Goal: Information Seeking & Learning: Learn about a topic

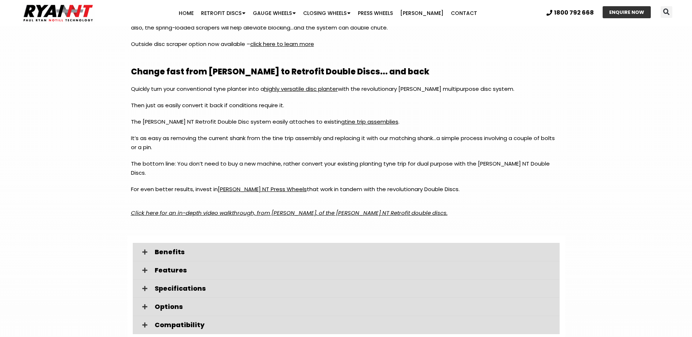
scroll to position [912, 0]
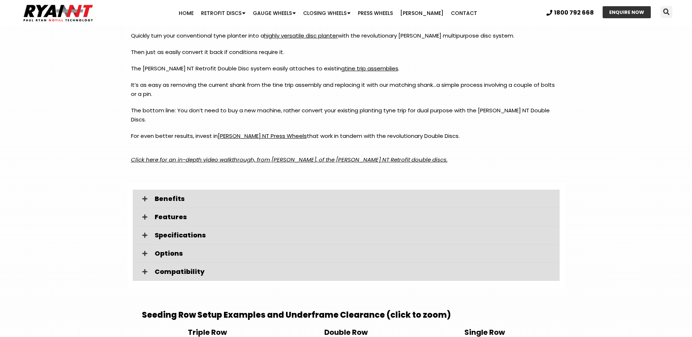
click at [300, 156] on em "Click here for an in-depth video walkthrough, from [PERSON_NAME], of the [PERSO…" at bounding box center [289, 160] width 317 height 8
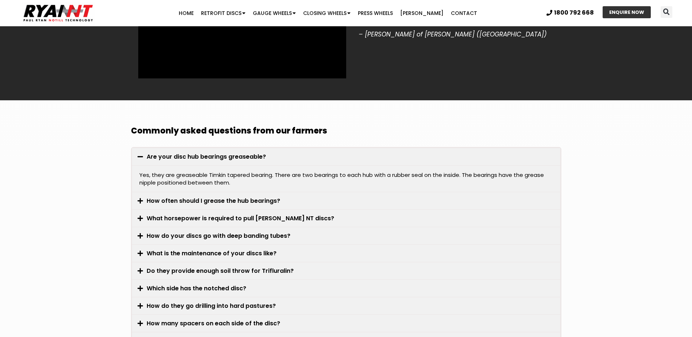
scroll to position [1897, 0]
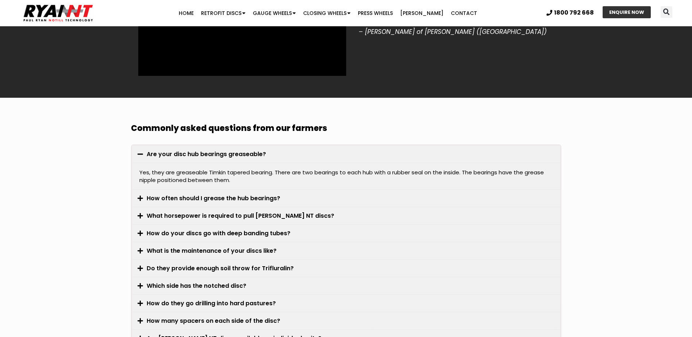
click at [226, 194] on link "How often should I grease the hub bearings?" at bounding box center [214, 198] width 134 height 8
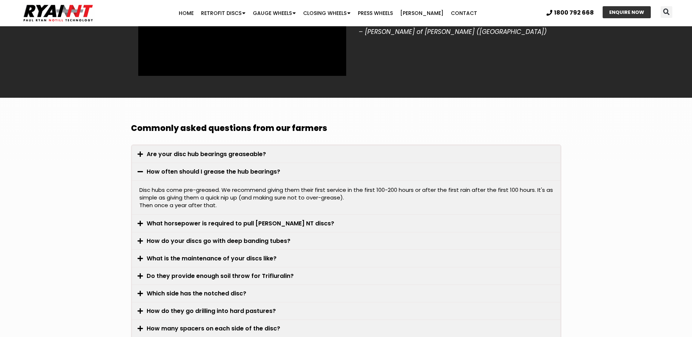
click at [236, 219] on link "What horsepower is required to pull [PERSON_NAME] NT discs?" at bounding box center [241, 223] width 188 height 8
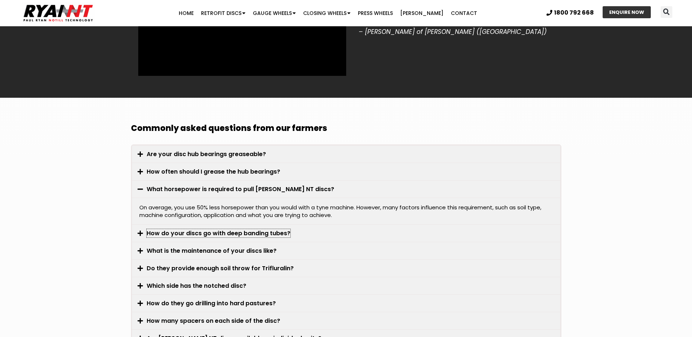
click at [235, 229] on link "How do your discs go with deep banding tubes?" at bounding box center [219, 233] width 144 height 8
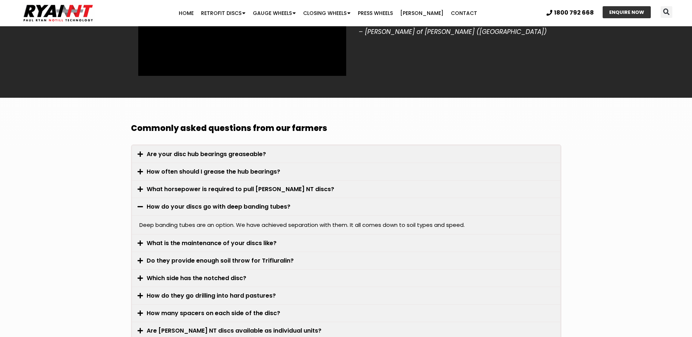
click at [235, 239] on link "What is the maintenance of your discs like?" at bounding box center [212, 243] width 130 height 8
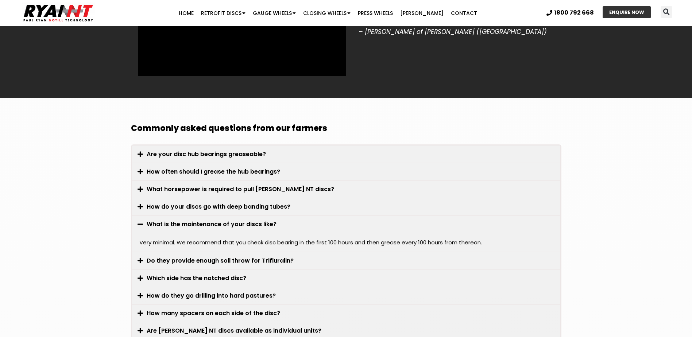
click at [237, 256] on link "Do they provide enough soil throw for Trifluralin?" at bounding box center [220, 260] width 147 height 8
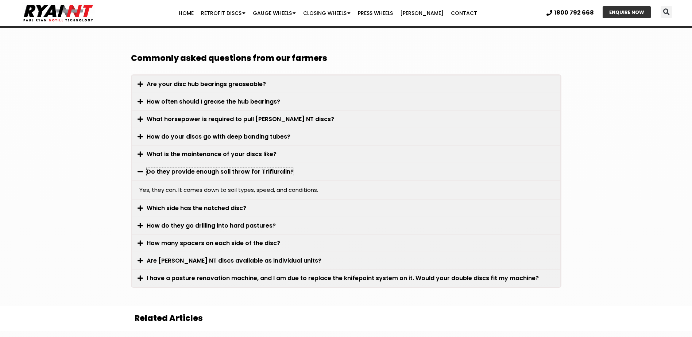
scroll to position [1970, 0]
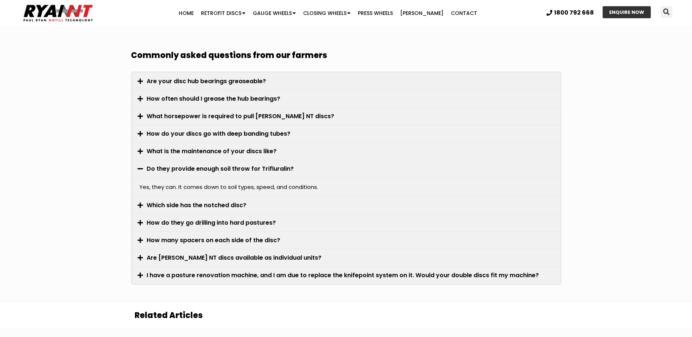
click at [221, 201] on link "Which side has the notched disc?" at bounding box center [197, 205] width 100 height 8
click at [212, 219] on link "How do they go drilling into hard pastures?" at bounding box center [211, 223] width 129 height 8
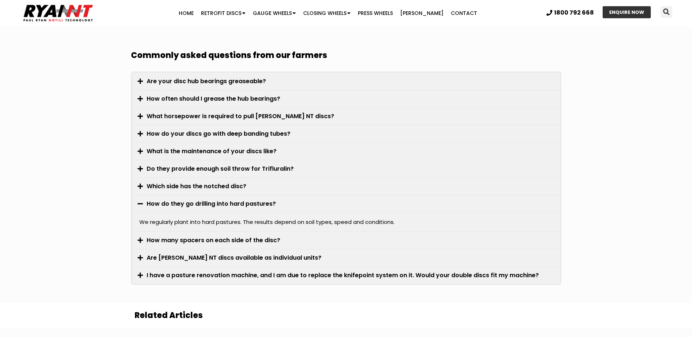
click at [199, 254] on link "Are RYAN NT discs available as individual units?" at bounding box center [234, 258] width 175 height 8
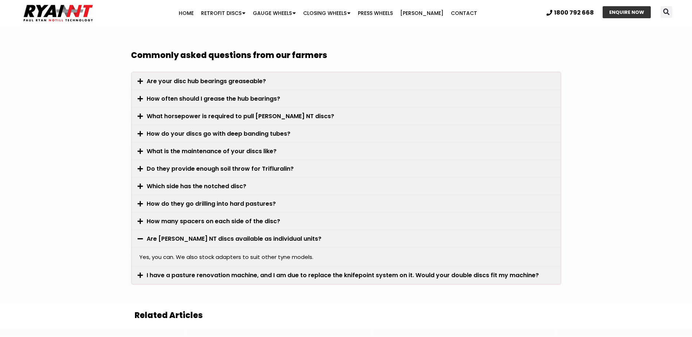
click at [226, 271] on link "I have a pasture renovation machine, and I am due to replace the knifepoint sys…" at bounding box center [343, 275] width 392 height 8
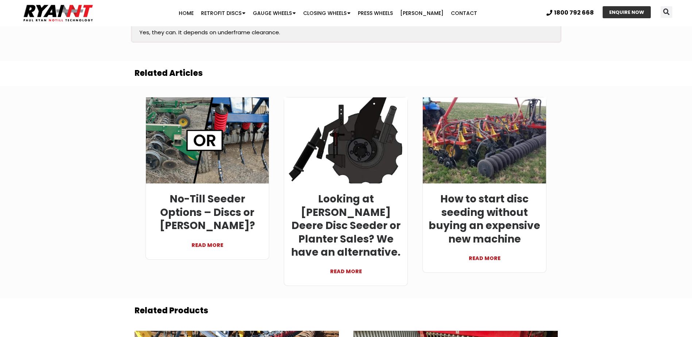
scroll to position [2189, 0]
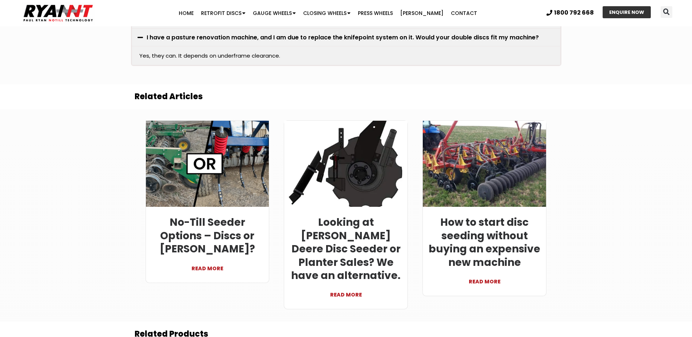
click at [339, 282] on link "READ MORE" at bounding box center [346, 291] width 112 height 18
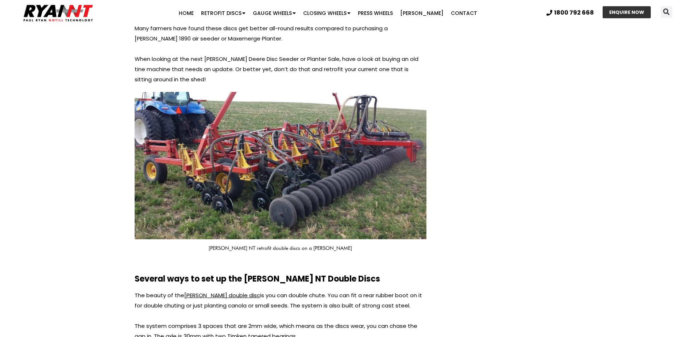
scroll to position [547, 0]
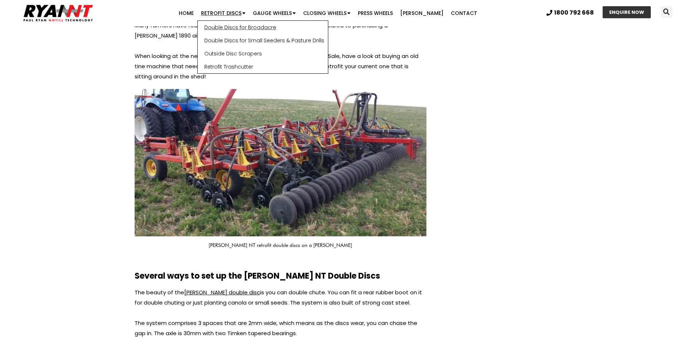
click at [231, 26] on link "Double Discs for Broadacre" at bounding box center [263, 27] width 130 height 13
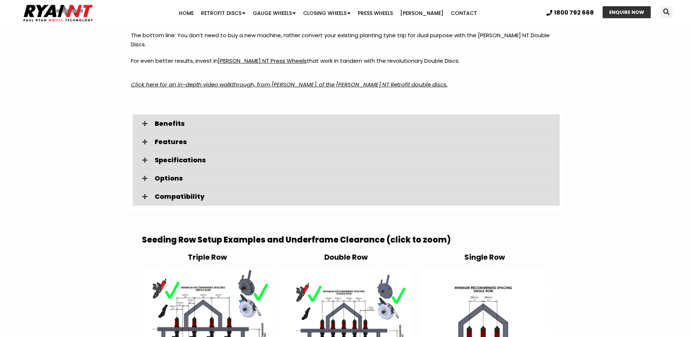
scroll to position [985, 0]
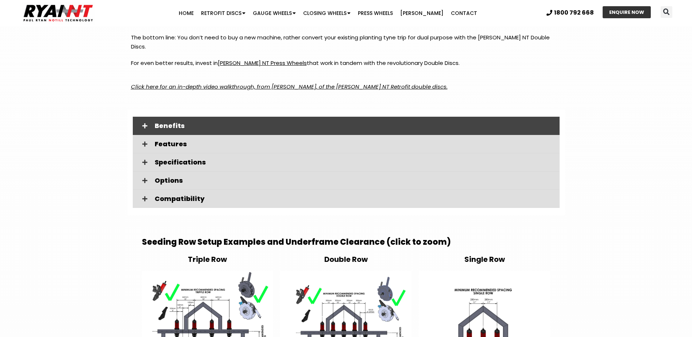
click at [179, 123] on span "Benefits" at bounding box center [354, 126] width 399 height 7
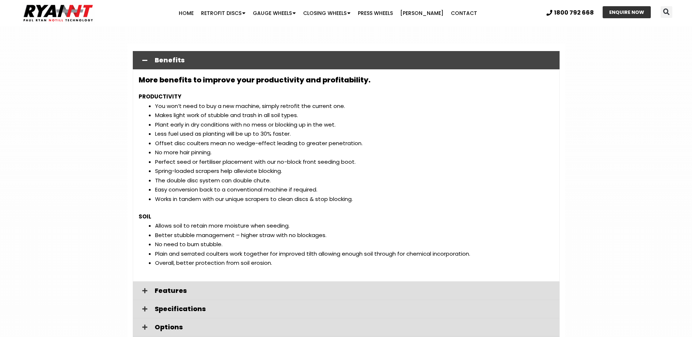
scroll to position [1058, 0]
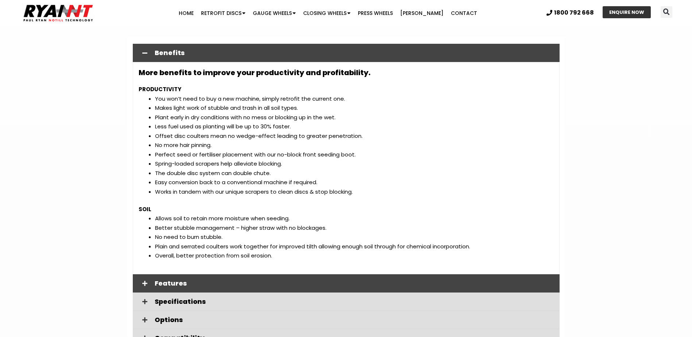
click at [167, 280] on span "Features" at bounding box center [354, 283] width 399 height 7
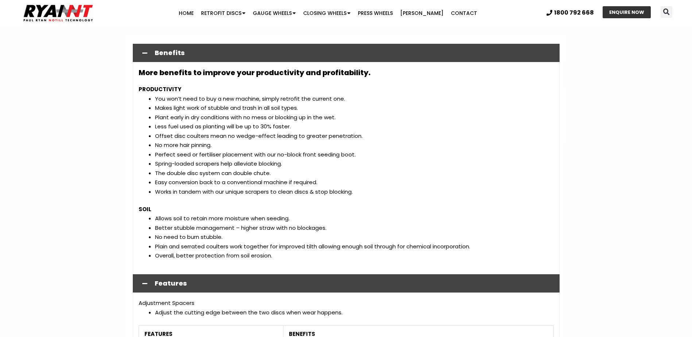
click at [166, 50] on span "Benefits" at bounding box center [354, 53] width 399 height 7
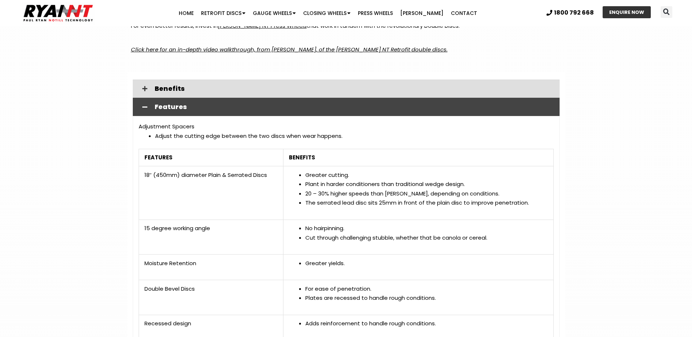
scroll to position [1022, 0]
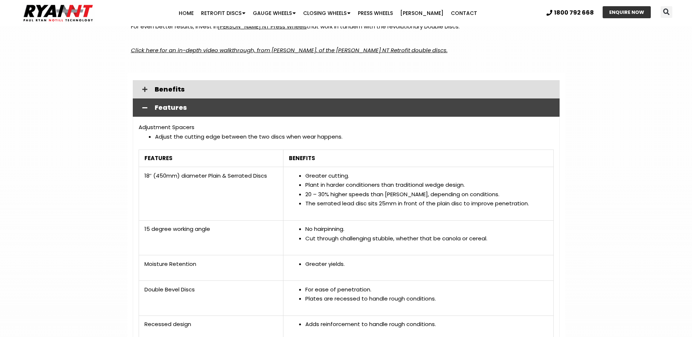
click at [176, 104] on span "Features" at bounding box center [354, 107] width 399 height 7
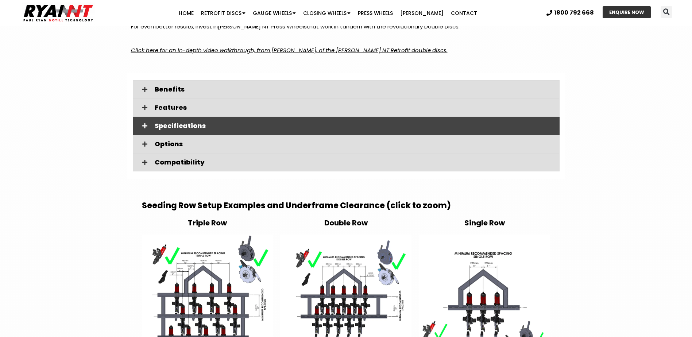
click at [177, 123] on span "Specifications" at bounding box center [354, 126] width 399 height 7
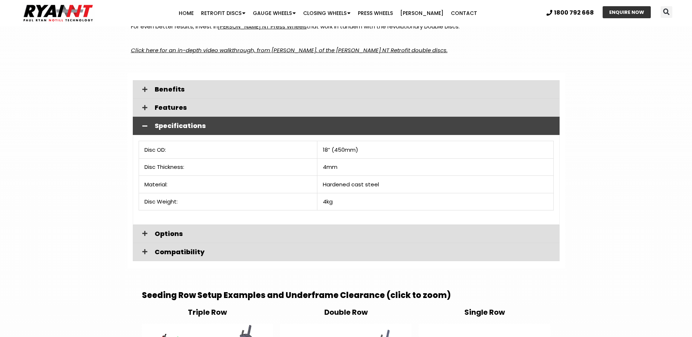
click at [177, 123] on span "Specifications" at bounding box center [354, 126] width 399 height 7
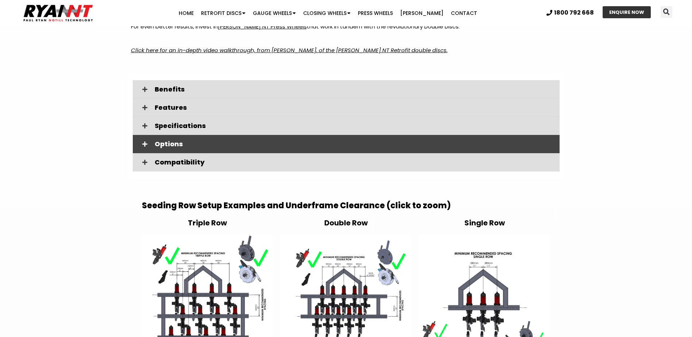
click at [173, 141] on span "Options" at bounding box center [354, 144] width 399 height 7
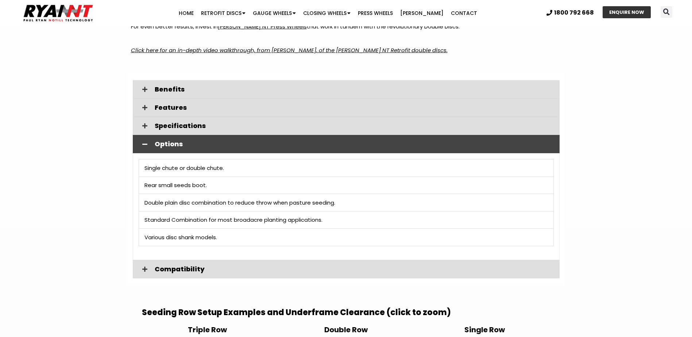
click at [167, 141] on span "Options" at bounding box center [354, 144] width 399 height 7
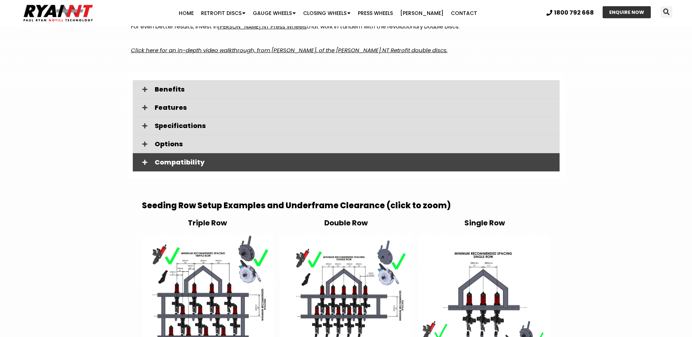
click at [169, 159] on span "Compatibility" at bounding box center [354, 162] width 399 height 7
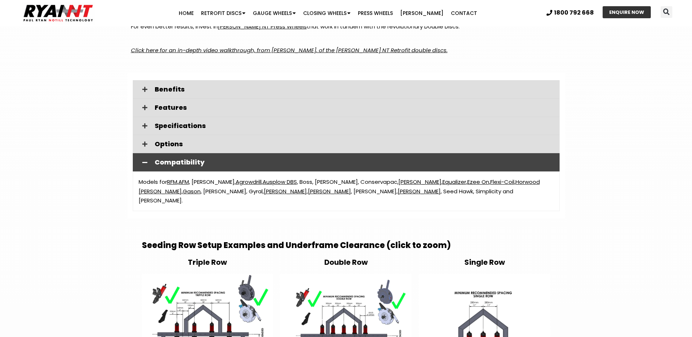
click at [398, 188] on span "[PERSON_NAME]" at bounding box center [419, 192] width 43 height 8
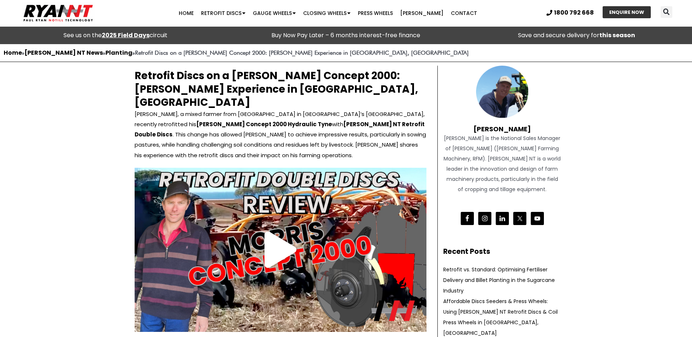
scroll to position [73, 0]
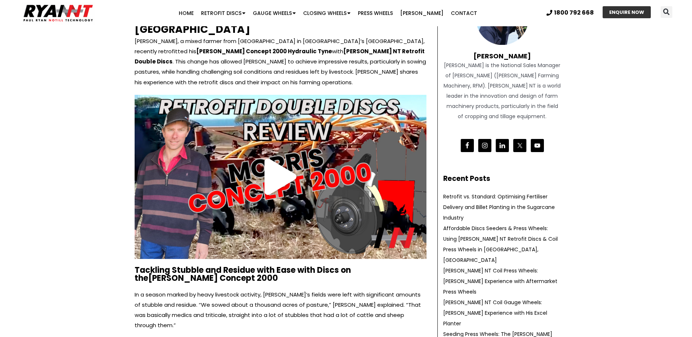
click at [276, 165] on icon "Play Video about Retrofit discs on a Morris Concept 2000" at bounding box center [281, 177] width 32 height 36
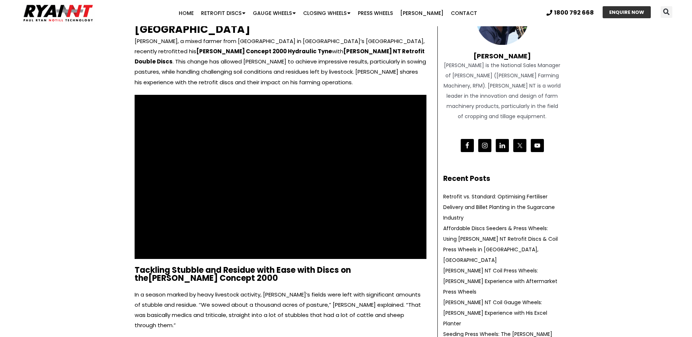
click at [475, 196] on link "Retrofit vs. Standard: Optimising Fertiliser Delivery and Billet Planting in th…" at bounding box center [499, 207] width 112 height 28
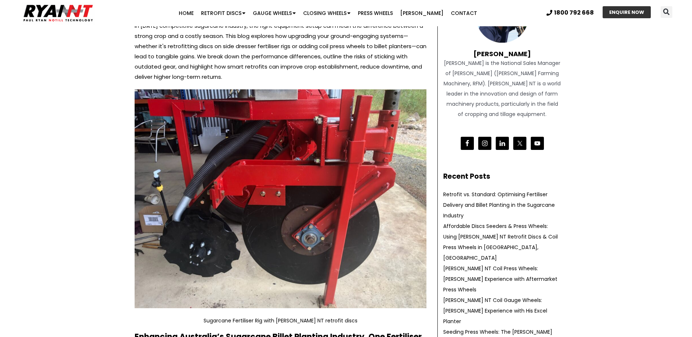
scroll to position [36, 0]
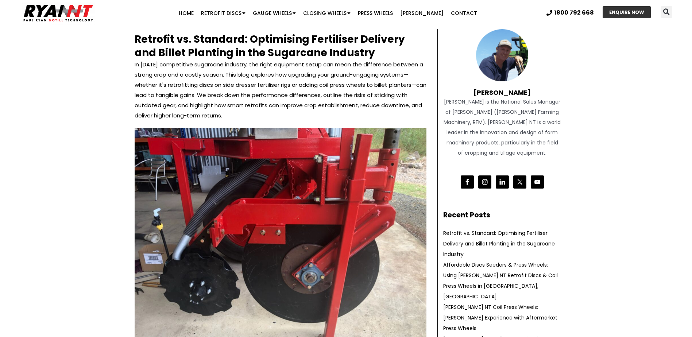
click at [492, 265] on link "Affordable Discs Seeders & Press Wheels: Using RYAN NT Retrofit Discs & Coil Pr…" at bounding box center [500, 280] width 115 height 39
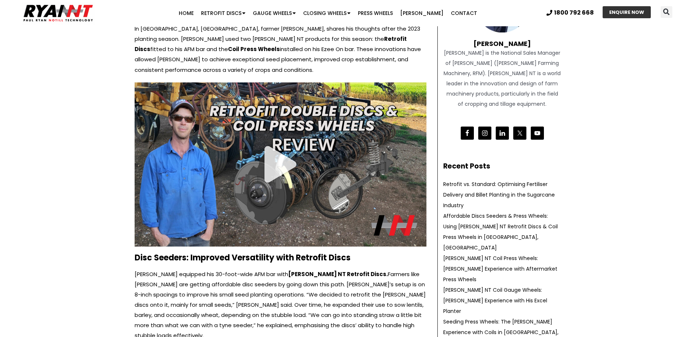
scroll to position [73, 0]
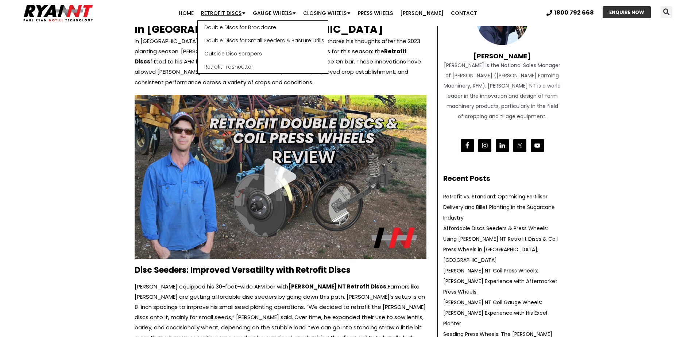
click at [235, 66] on link "Retrofit Trashcutter" at bounding box center [263, 66] width 130 height 13
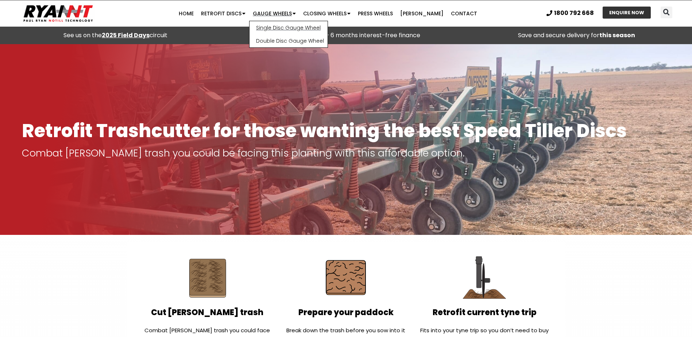
click at [285, 27] on link "Single Disc Gauge Wheel" at bounding box center [289, 27] width 78 height 13
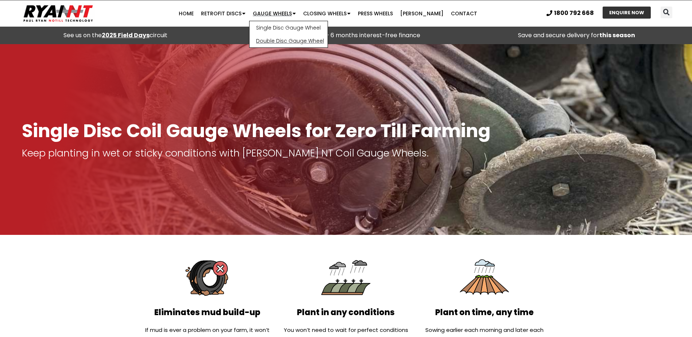
click at [288, 40] on link "Double Disc Gauge Wheel" at bounding box center [289, 40] width 78 height 13
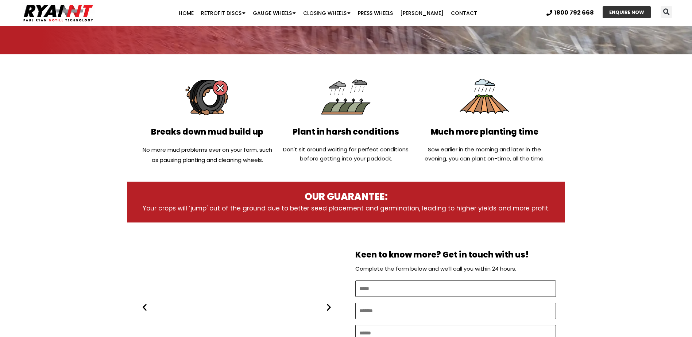
scroll to position [109, 0]
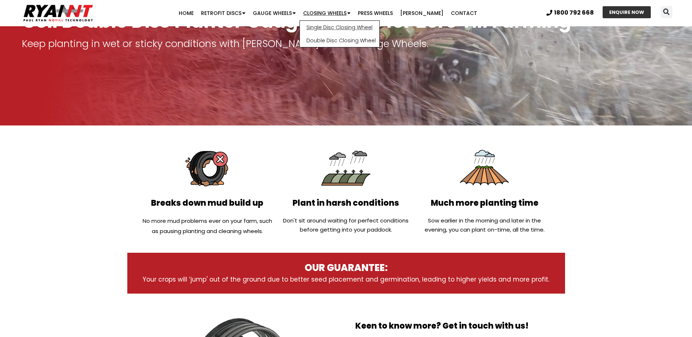
click at [340, 26] on link "Single Disc Closing Wheel" at bounding box center [340, 27] width 80 height 13
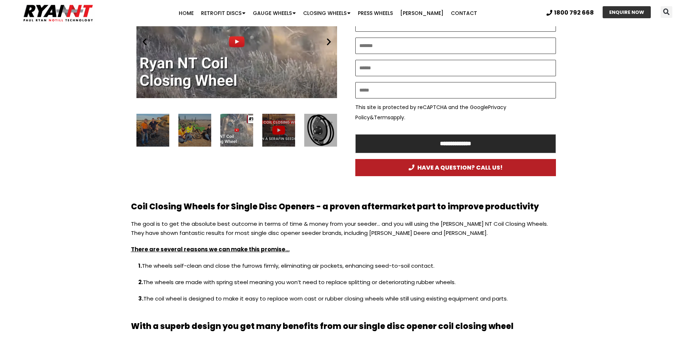
scroll to position [494, 0]
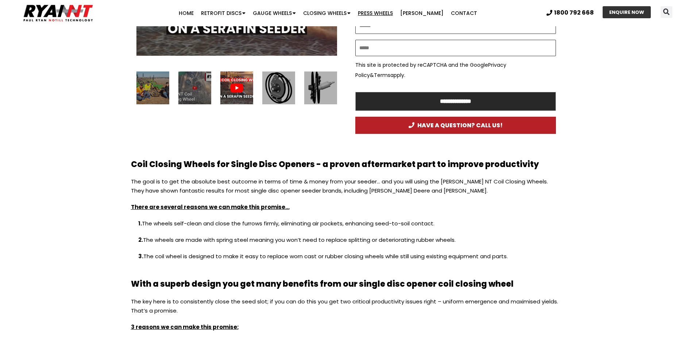
click at [378, 11] on link "Press Wheels" at bounding box center [375, 13] width 42 height 15
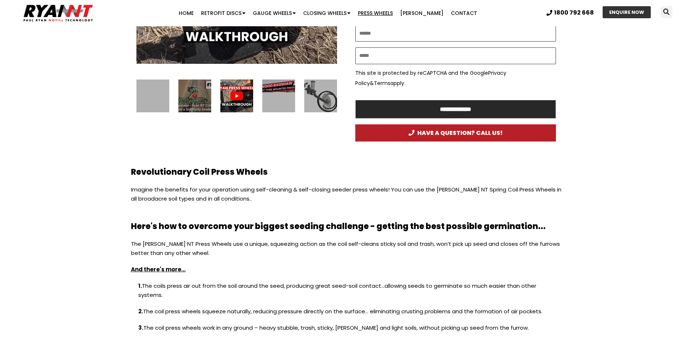
scroll to position [328, 0]
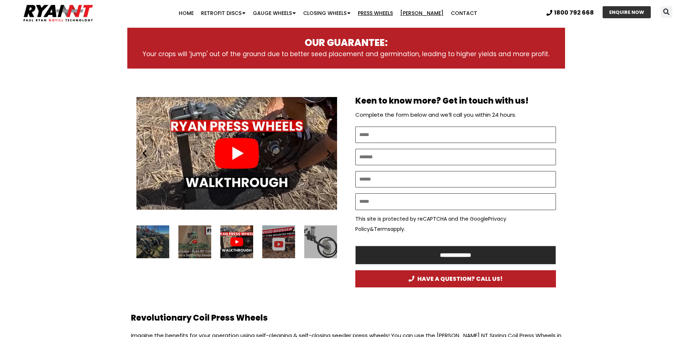
click at [418, 13] on link "[PERSON_NAME]" at bounding box center [422, 13] width 51 height 15
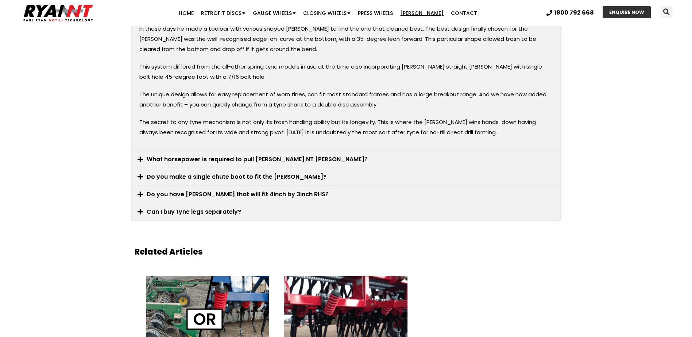
scroll to position [1350, 0]
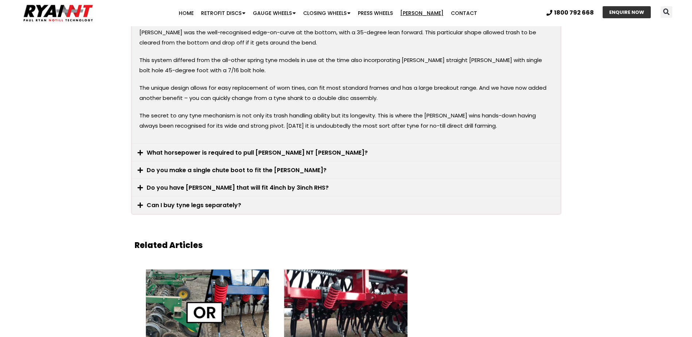
click at [272, 148] on link "What horsepower is required to pull RYAN NT tynes?" at bounding box center [257, 152] width 221 height 8
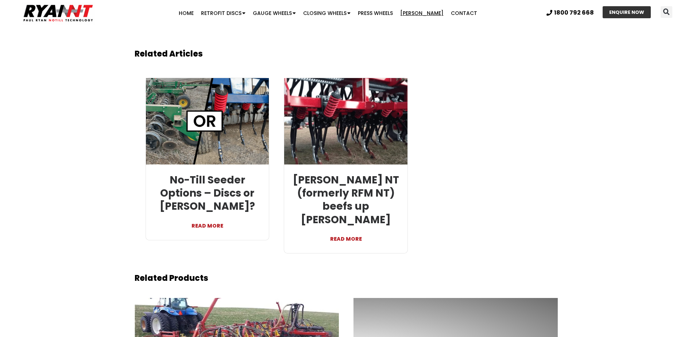
scroll to position [1168, 0]
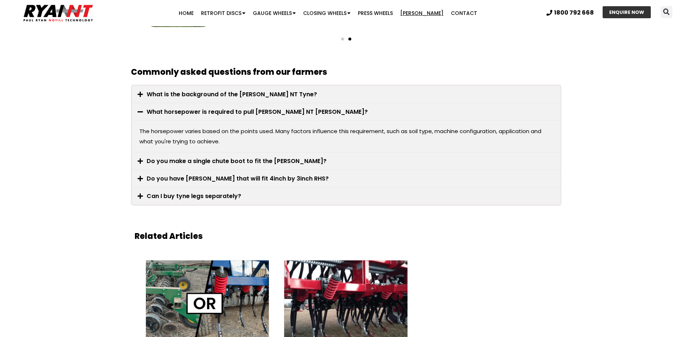
click at [252, 157] on link "Do you make a single chute boot to fit the Ryan Tyne?" at bounding box center [237, 161] width 180 height 8
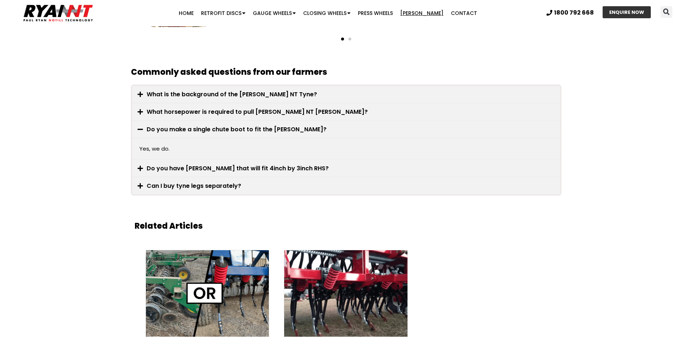
click at [196, 164] on link "Do you have tynes that will fit 4inch by 3inch RHS?" at bounding box center [238, 168] width 182 height 8
click at [201, 182] on link "Can I buy tyne legs separately?" at bounding box center [194, 186] width 94 height 8
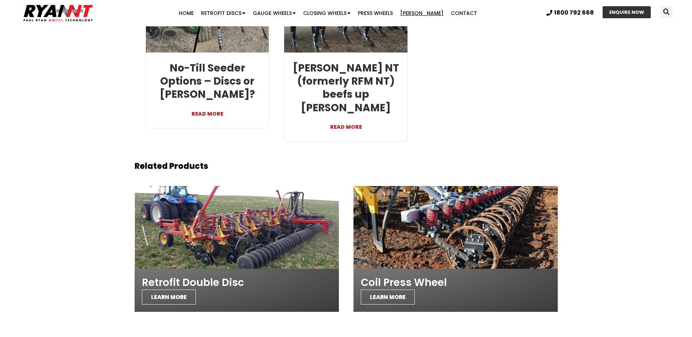
scroll to position [1496, 0]
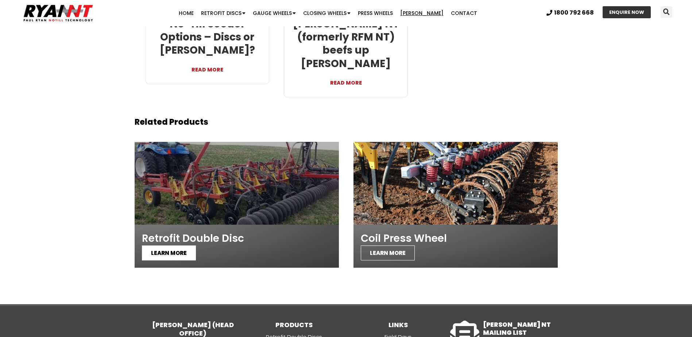
click at [169, 246] on span "LEARN MORE" at bounding box center [169, 253] width 54 height 15
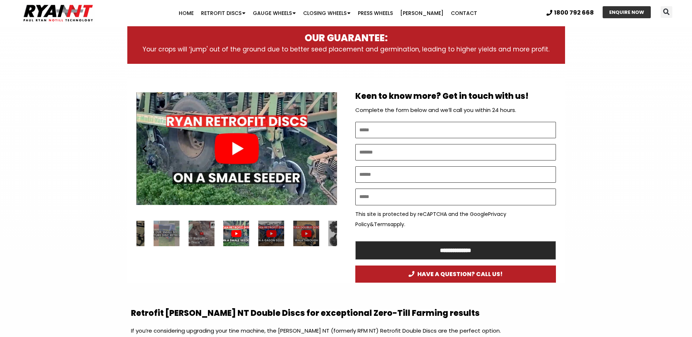
scroll to position [365, 0]
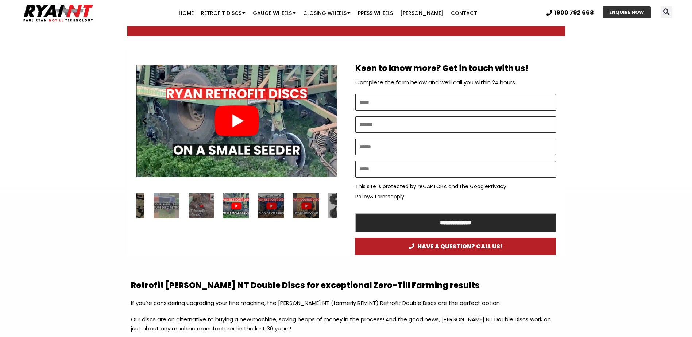
click at [163, 204] on div "34 / 34" at bounding box center [167, 206] width 26 height 26
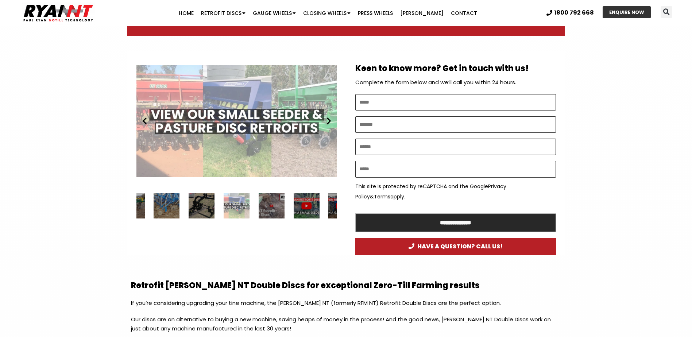
click at [140, 206] on div "31 / 34" at bounding box center [132, 206] width 26 height 26
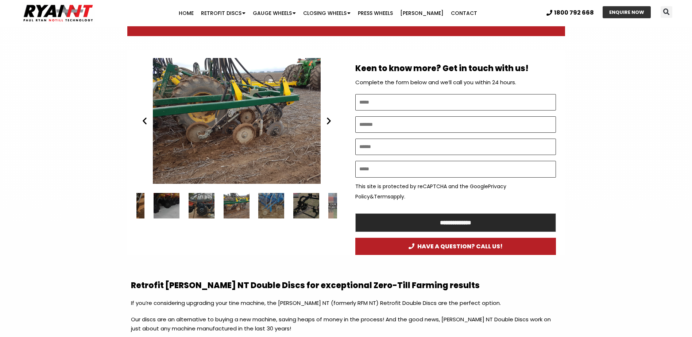
click at [329, 121] on icon "Next slide" at bounding box center [328, 120] width 9 height 9
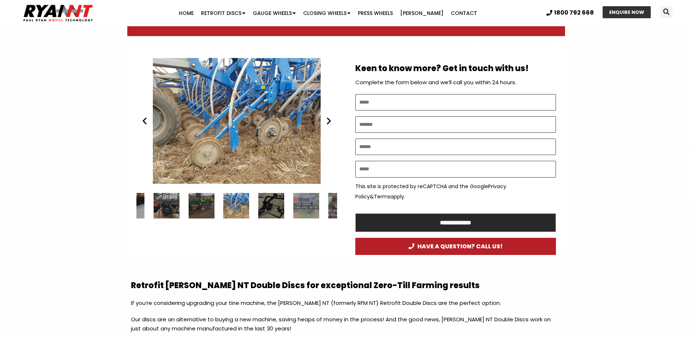
click at [329, 121] on icon "Next slide" at bounding box center [328, 120] width 9 height 9
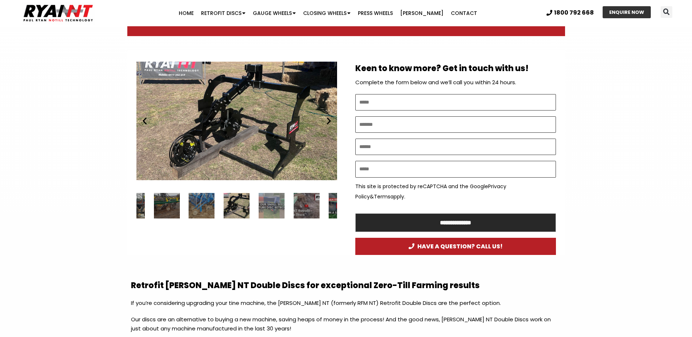
click at [329, 121] on icon "Next slide" at bounding box center [328, 120] width 9 height 9
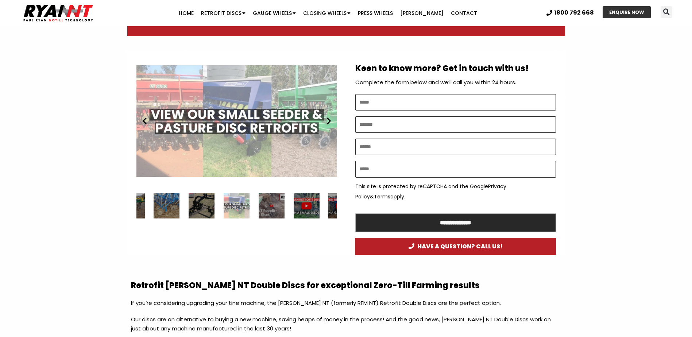
click at [329, 121] on icon "Next slide" at bounding box center [328, 120] width 9 height 9
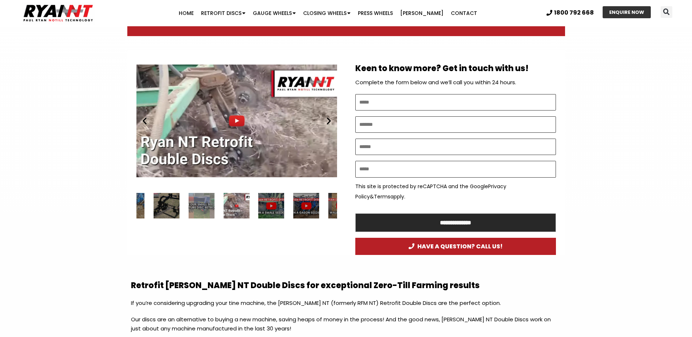
click at [329, 121] on icon "Next slide" at bounding box center [328, 120] width 9 height 9
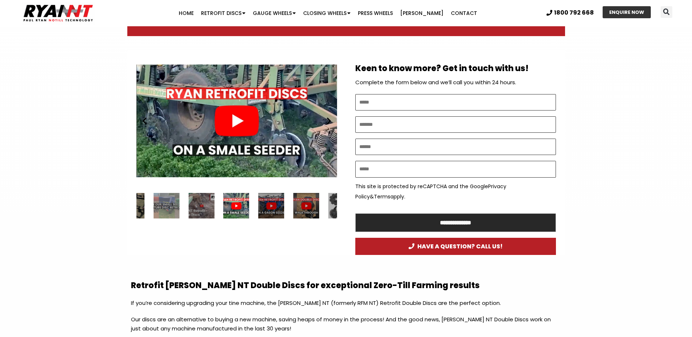
click at [329, 121] on icon "Next slide" at bounding box center [328, 120] width 9 height 9
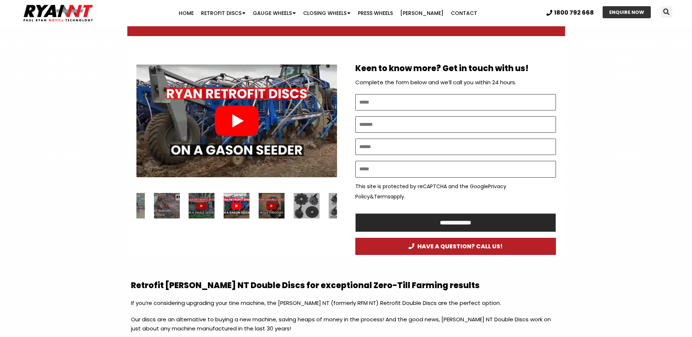
click at [329, 121] on icon "Next slide" at bounding box center [328, 120] width 9 height 9
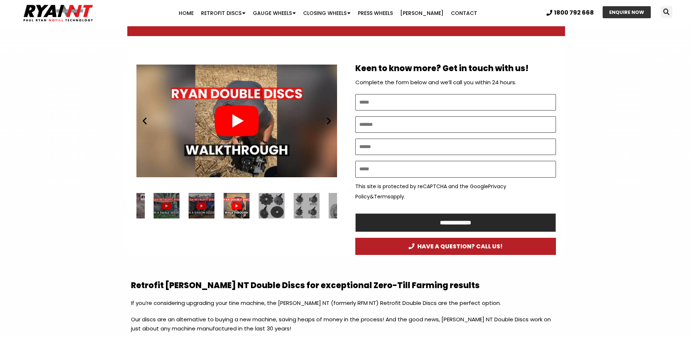
click at [329, 121] on icon "Next slide" at bounding box center [328, 120] width 9 height 9
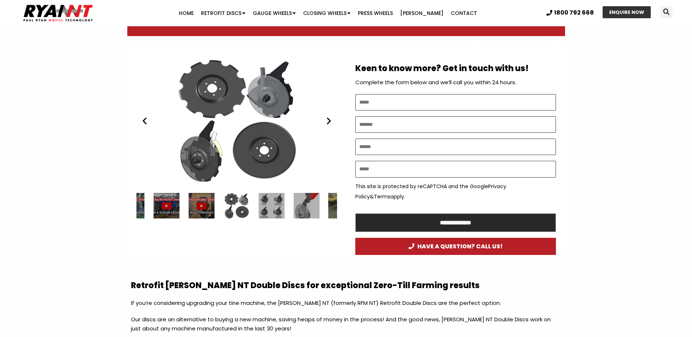
click at [329, 121] on icon "Next slide" at bounding box center [328, 120] width 9 height 9
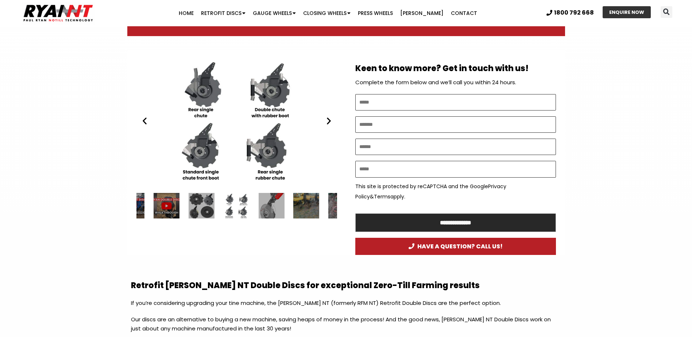
click at [235, 127] on div "RYAN NT Different Double Disc Conversions" at bounding box center [236, 121] width 201 height 126
click at [328, 121] on icon "Next slide" at bounding box center [328, 120] width 9 height 9
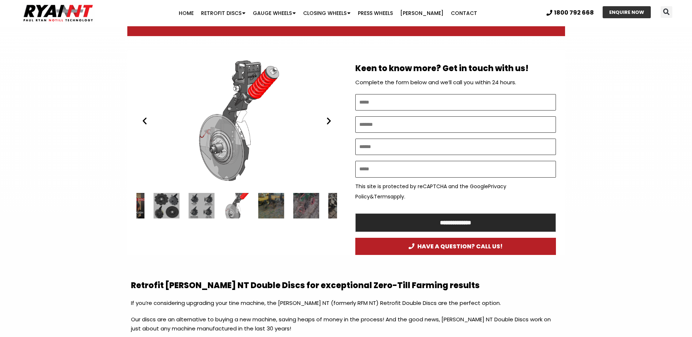
click at [329, 123] on icon "Next slide" at bounding box center [328, 120] width 9 height 9
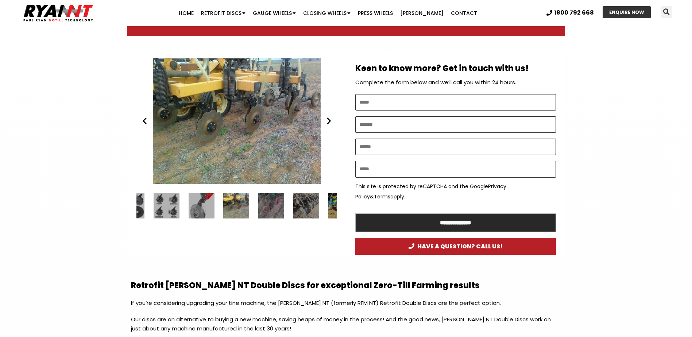
click at [329, 123] on icon "Next slide" at bounding box center [328, 120] width 9 height 9
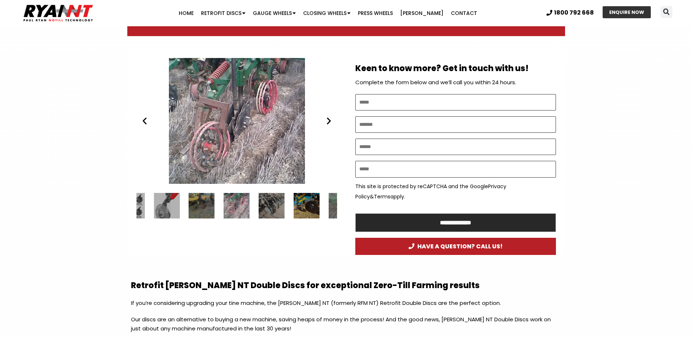
click at [329, 123] on icon "Next slide" at bounding box center [328, 120] width 9 height 9
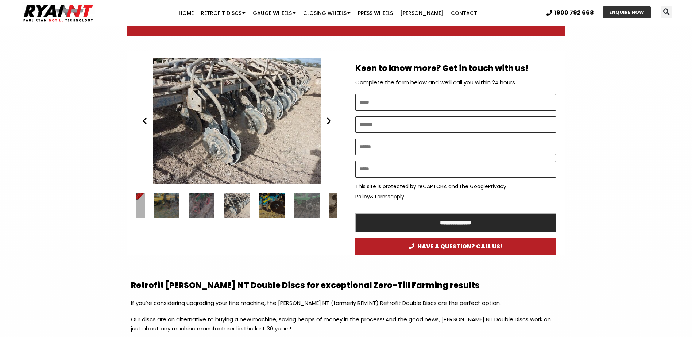
click at [329, 123] on icon "Next slide" at bounding box center [328, 120] width 9 height 9
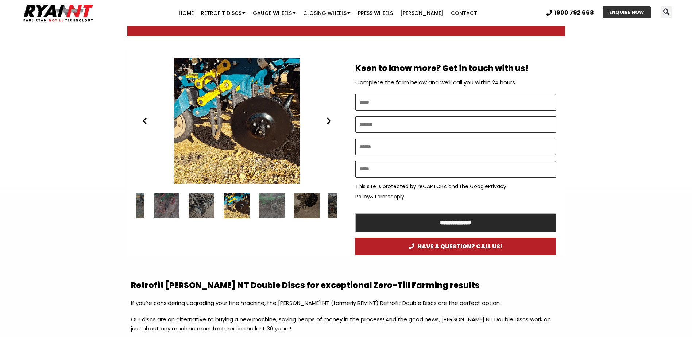
click at [329, 123] on icon "Next slide" at bounding box center [328, 120] width 9 height 9
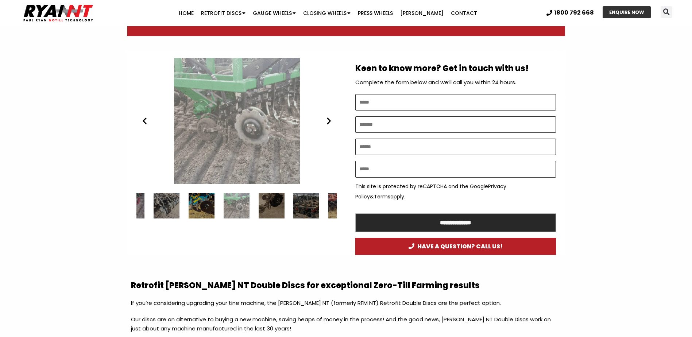
click at [329, 123] on icon "Next slide" at bounding box center [328, 120] width 9 height 9
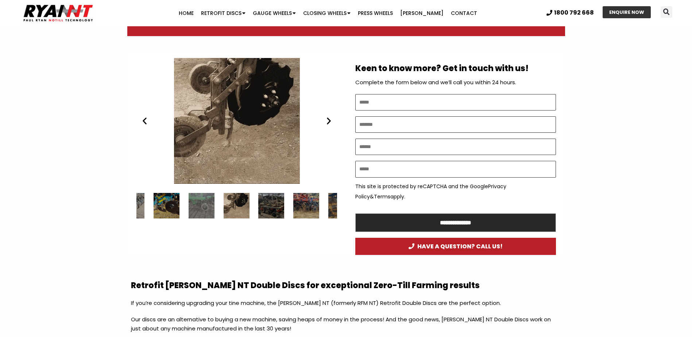
click at [329, 123] on icon "Next slide" at bounding box center [328, 120] width 9 height 9
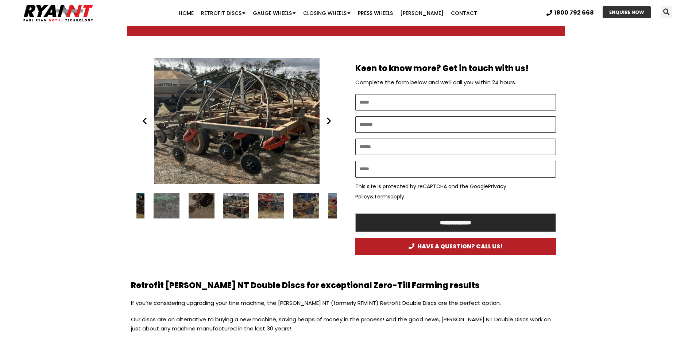
click at [329, 123] on icon "Next slide" at bounding box center [328, 120] width 9 height 9
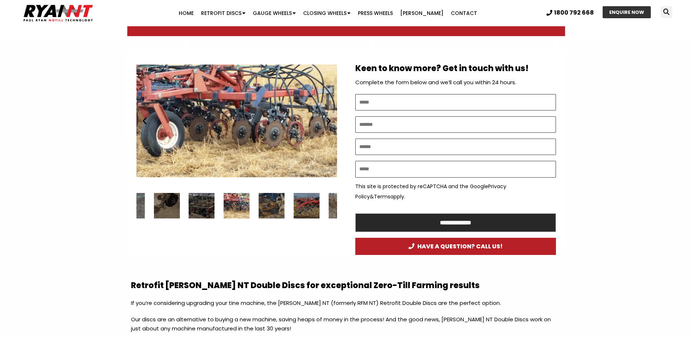
click at [329, 123] on icon "Next slide" at bounding box center [328, 120] width 9 height 9
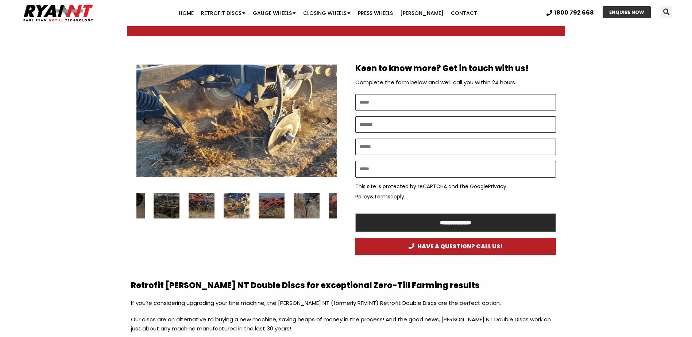
click at [329, 123] on icon "Next slide" at bounding box center [328, 120] width 9 height 9
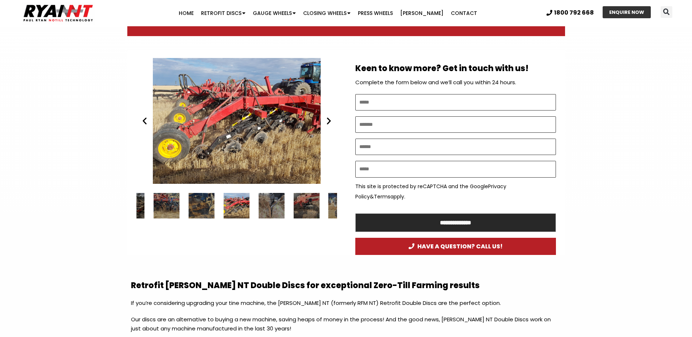
click at [329, 123] on icon "Next slide" at bounding box center [328, 120] width 9 height 9
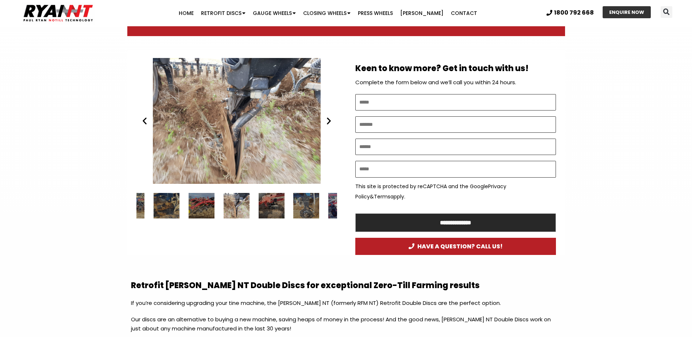
click at [329, 123] on icon "Next slide" at bounding box center [328, 120] width 9 height 9
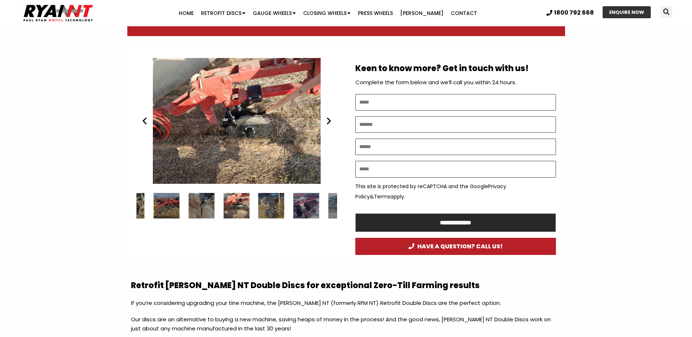
click at [329, 123] on icon "Next slide" at bounding box center [328, 120] width 9 height 9
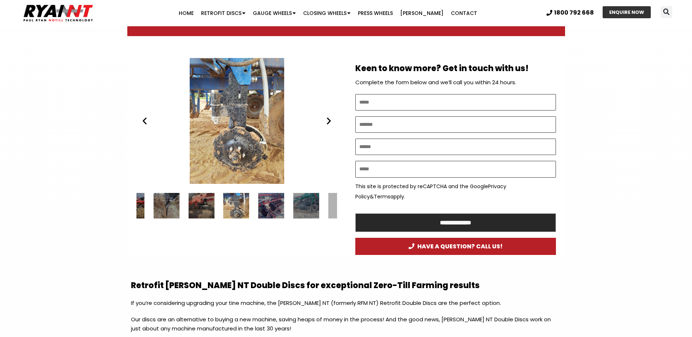
click at [329, 123] on icon "Next slide" at bounding box center [328, 120] width 9 height 9
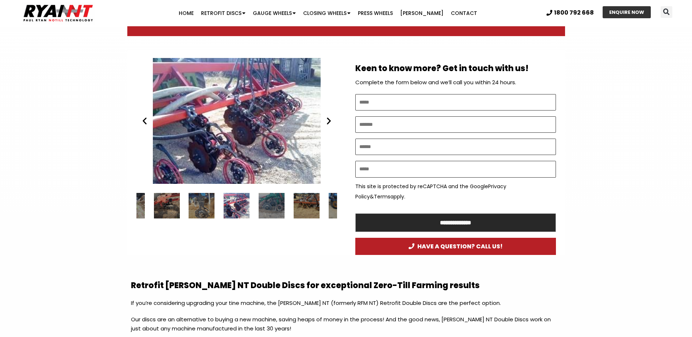
click at [145, 121] on icon "Previous slide" at bounding box center [144, 120] width 9 height 9
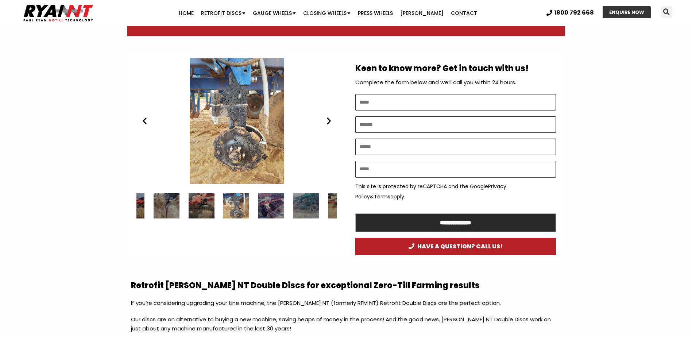
click at [327, 123] on icon "Next slide" at bounding box center [328, 120] width 9 height 9
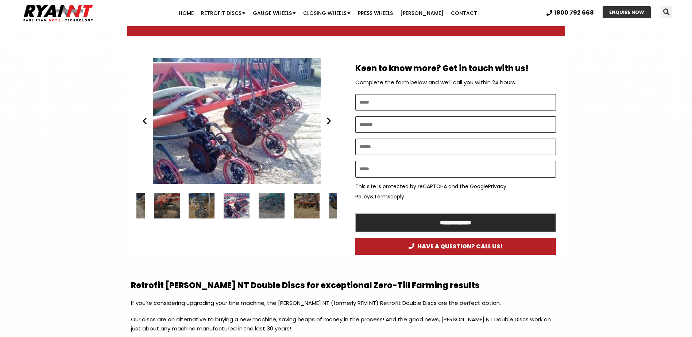
click at [327, 123] on icon "Next slide" at bounding box center [328, 120] width 9 height 9
